Goal: Task Accomplishment & Management: Manage account settings

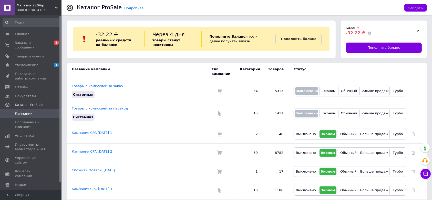
click at [26, 23] on input at bounding box center [32, 22] width 58 height 9
click at [26, 33] on span "Главная" at bounding box center [22, 34] width 14 height 5
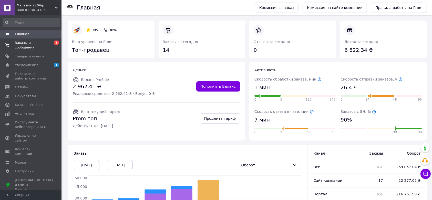
click at [50, 41] on span "0 3" at bounding box center [54, 45] width 14 height 9
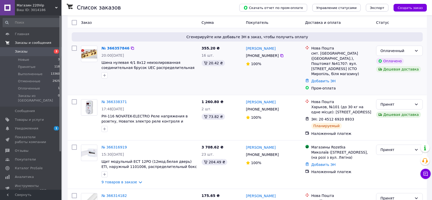
scroll to position [34, 0]
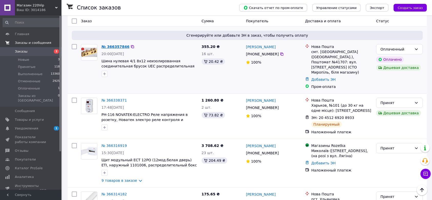
click at [119, 47] on link "№ 366357846" at bounding box center [116, 47] width 28 height 4
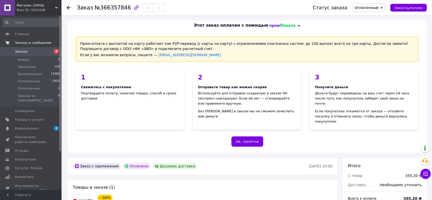
scroll to position [137, 0]
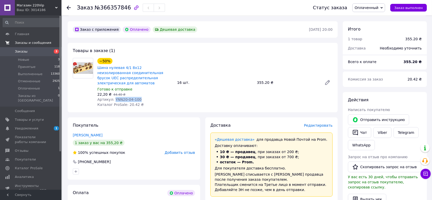
drag, startPoint x: 132, startPoint y: 86, endPoint x: 112, endPoint y: 90, distance: 20.5
click at [112, 97] on div "Артикул: YNN20-04-100" at bounding box center [135, 99] width 76 height 5
copy span "YNN20-04-100"
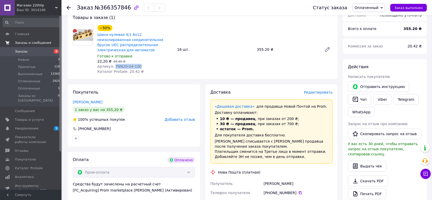
scroll to position [171, 0]
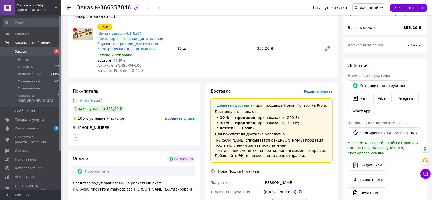
click at [98, 94] on div "Покупатель [PERSON_NAME] 1 заказ у вас на 355,20 ₴ 100% успешных покупок Добави…" at bounding box center [134, 114] width 133 height 62
click at [98, 99] on link "[PERSON_NAME]" at bounding box center [88, 101] width 30 height 4
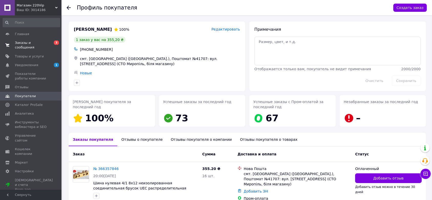
click at [69, 8] on icon at bounding box center [69, 8] width 4 height 4
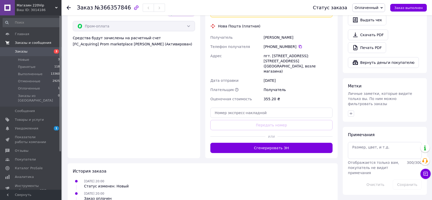
scroll to position [323, 0]
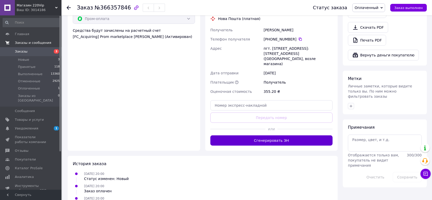
click at [284, 135] on button "Сгенерировать ЭН" at bounding box center [272, 140] width 122 height 10
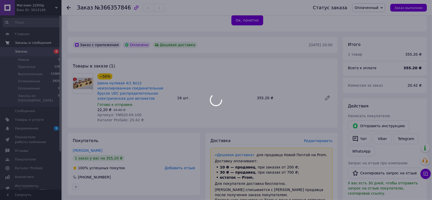
scroll to position [118, 0]
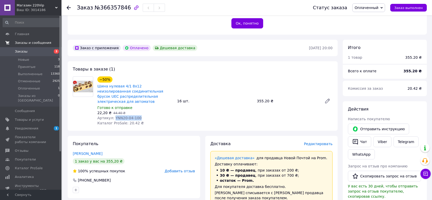
drag, startPoint x: 138, startPoint y: 107, endPoint x: 113, endPoint y: 109, distance: 25.2
click at [113, 115] on div "Артикул: YNN20-04-100" at bounding box center [135, 117] width 76 height 5
copy span "YNN20-04-100"
click at [28, 48] on link "Заказы 3" at bounding box center [31, 51] width 63 height 9
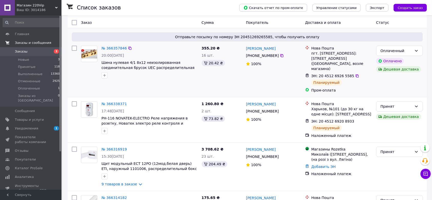
scroll to position [34, 0]
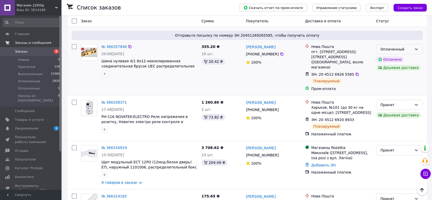
click at [412, 48] on div "Оплаченный" at bounding box center [397, 49] width 32 height 6
click at [400, 60] on li "Принят" at bounding box center [400, 60] width 46 height 9
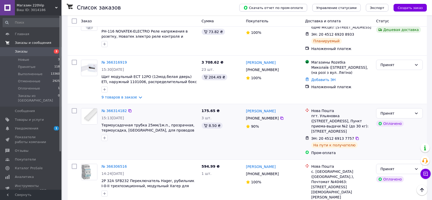
scroll to position [171, 0]
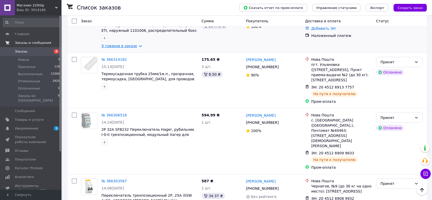
click at [131, 44] on link "9 товаров в заказе" at bounding box center [120, 46] width 36 height 4
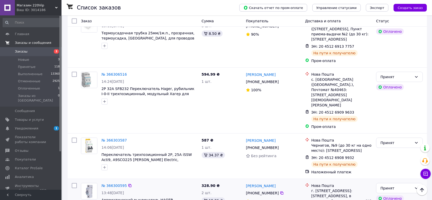
scroll to position [410, 0]
